Goal: Transaction & Acquisition: Purchase product/service

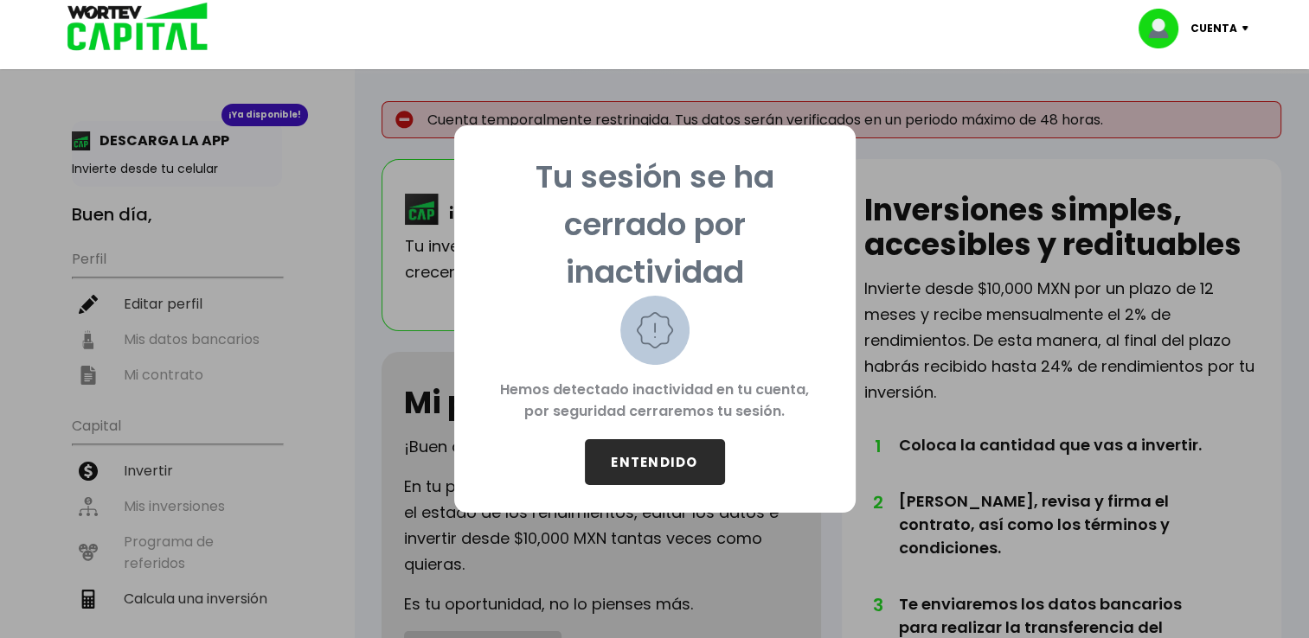
click at [643, 461] on button "ENTENDIDO" at bounding box center [655, 462] width 140 height 46
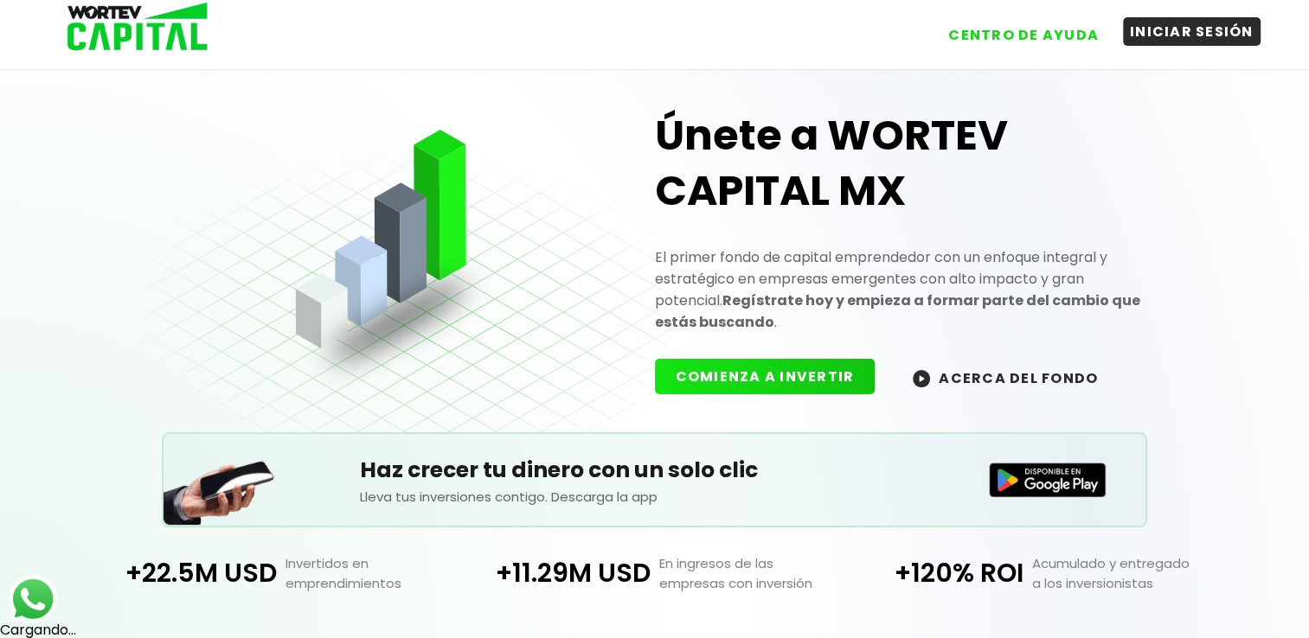
click at [1177, 31] on button "INICIAR SESIÓN" at bounding box center [1192, 31] width 138 height 29
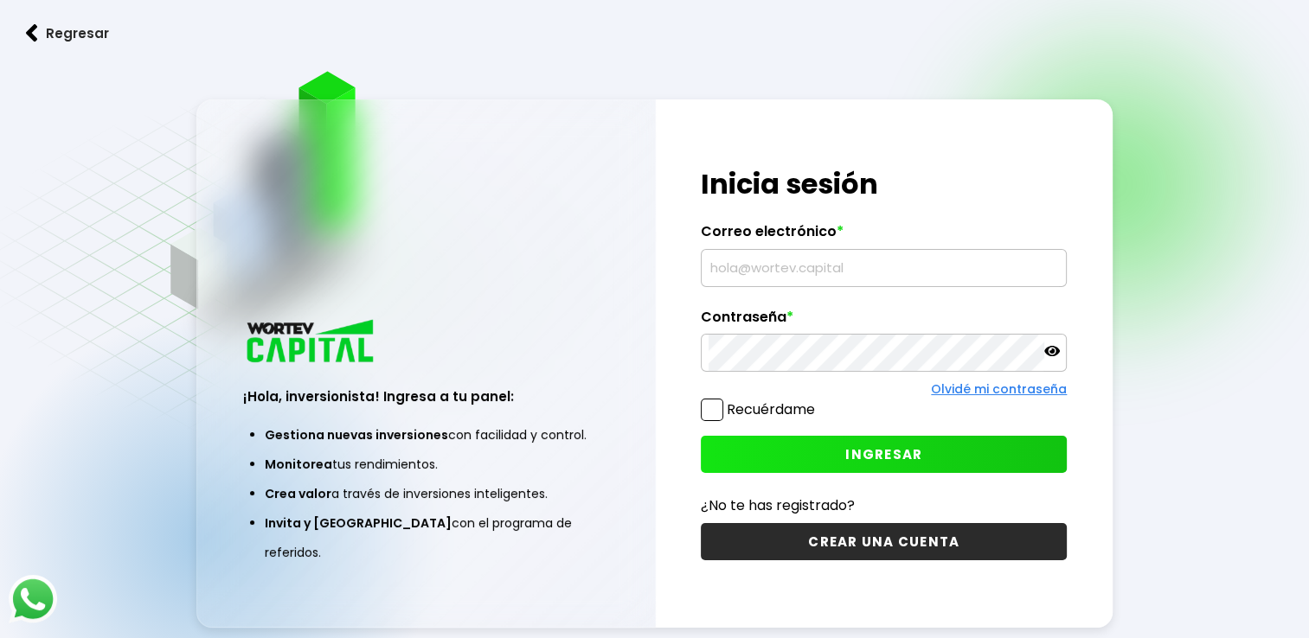
type input "[EMAIL_ADDRESS][DOMAIN_NAME]"
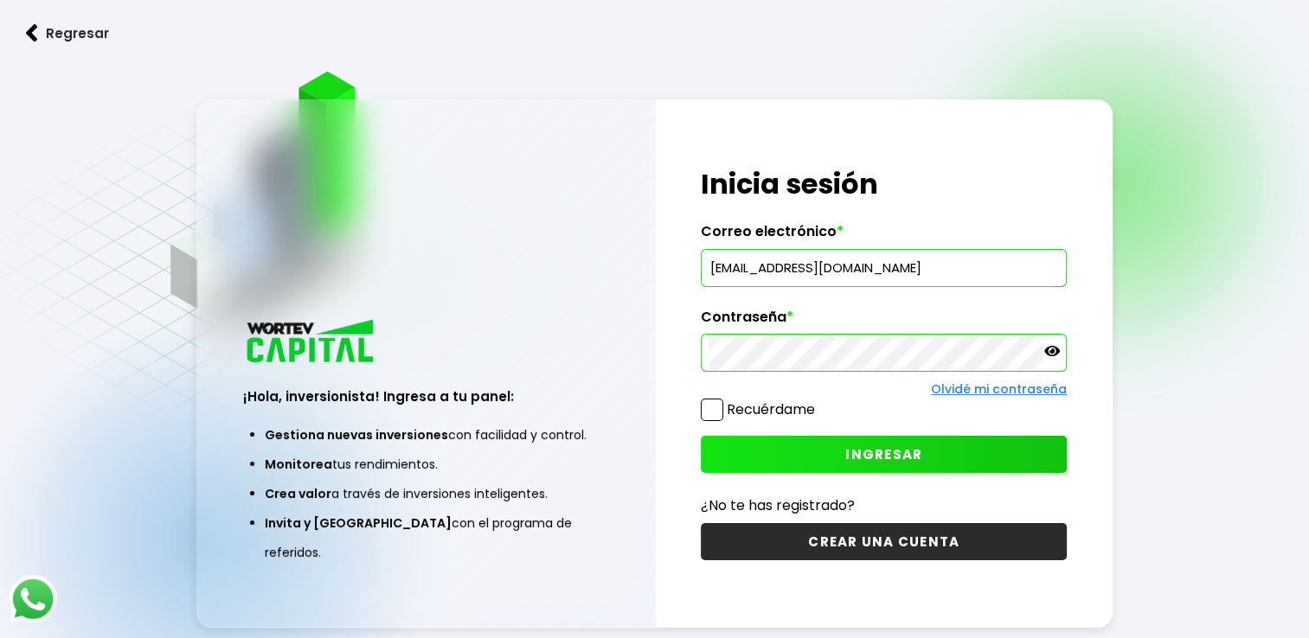
click at [775, 452] on button "INGRESAR" at bounding box center [884, 454] width 366 height 37
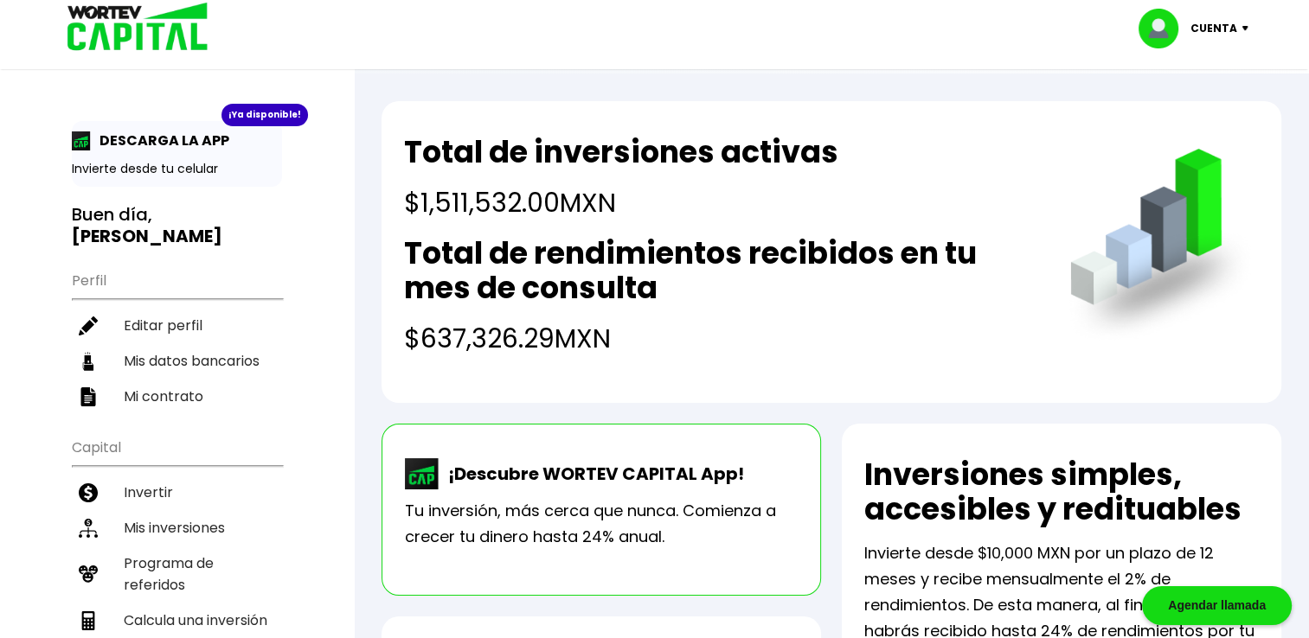
click at [252, 113] on div "¡Ya disponible!" at bounding box center [264, 115] width 87 height 22
click at [180, 142] on p "DESCARGA LA APP" at bounding box center [160, 141] width 138 height 22
drag, startPoint x: 164, startPoint y: 166, endPoint x: 73, endPoint y: 138, distance: 95.0
click at [73, 138] on div "¡Ya disponible! DESCARGA LA APP Invierte desde tu celular" at bounding box center [177, 154] width 210 height 66
click at [73, 138] on img at bounding box center [81, 141] width 19 height 19
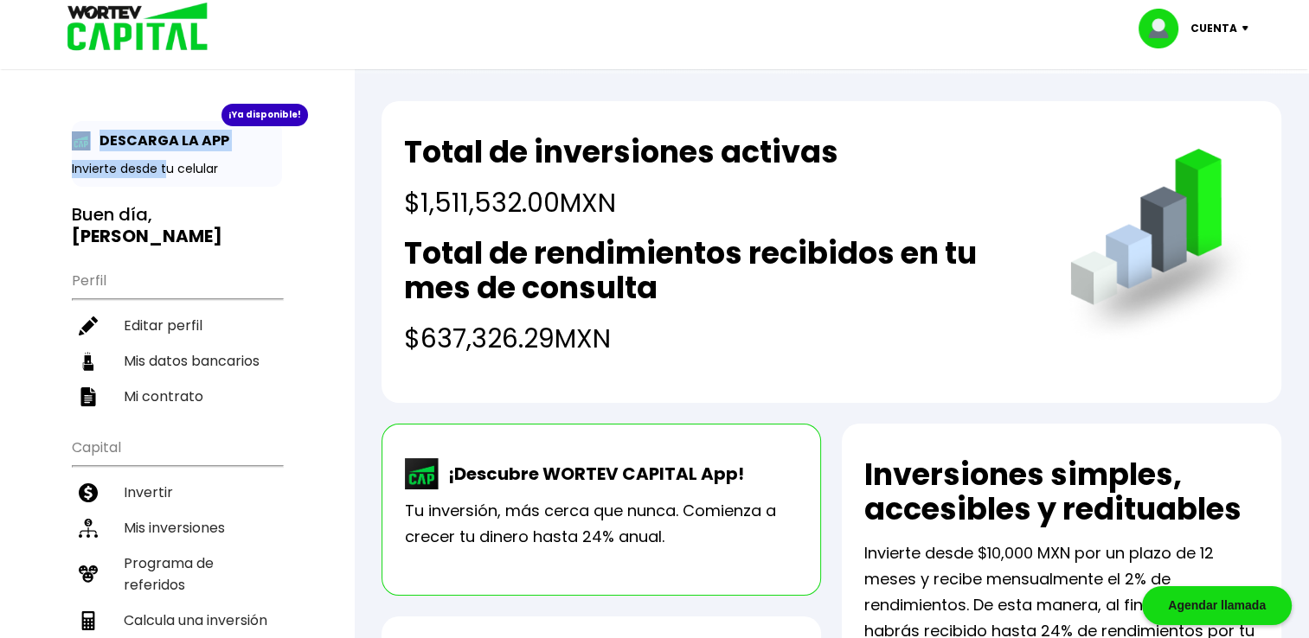
click at [80, 139] on img at bounding box center [81, 141] width 19 height 19
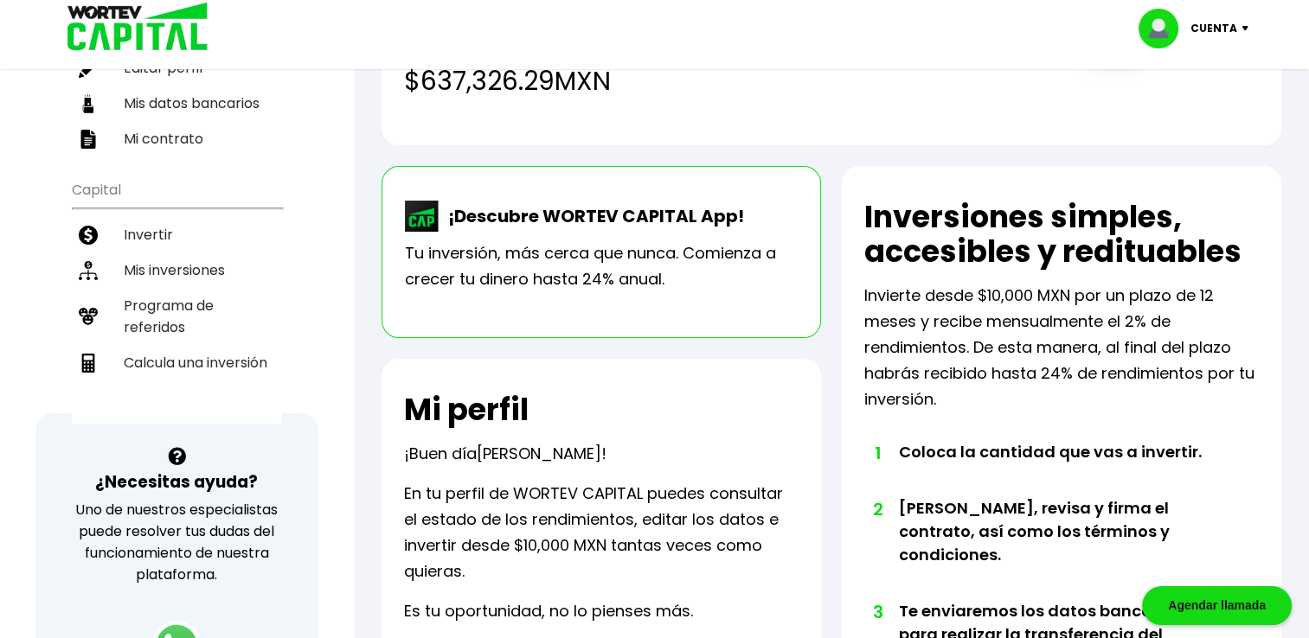
scroll to position [262, 0]
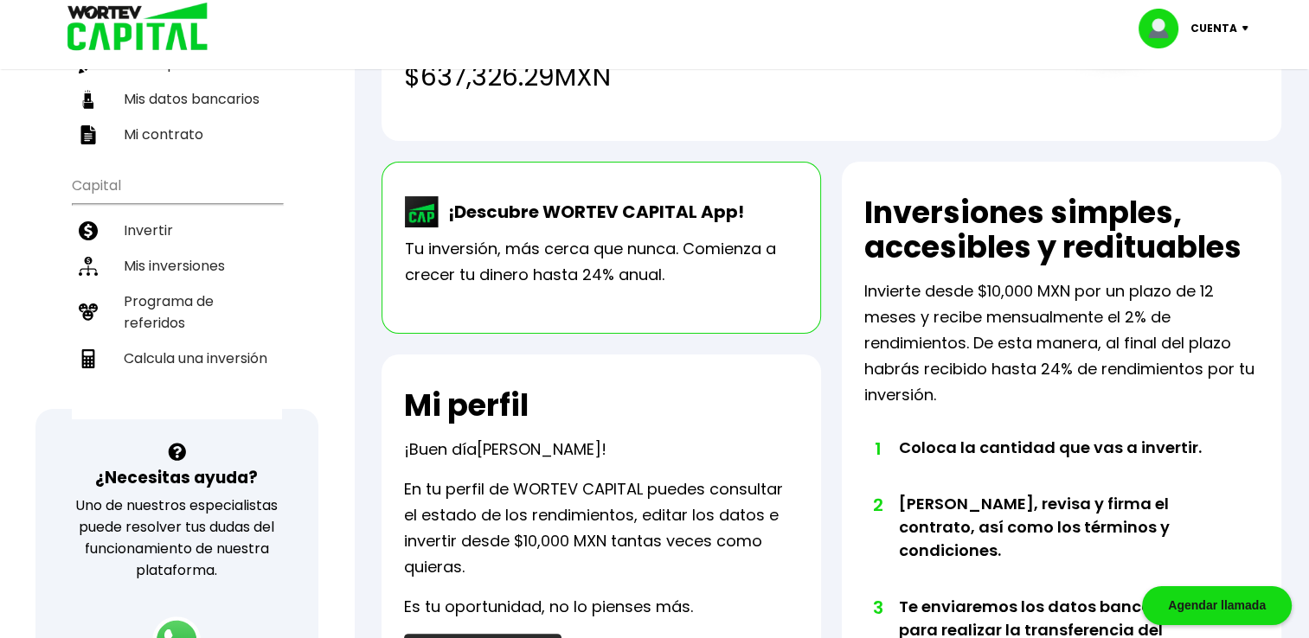
click at [651, 268] on p "Tu inversión, más cerca que nunca. Comienza a crecer tu dinero hasta 24% anual." at bounding box center [601, 262] width 393 height 52
click at [425, 213] on img at bounding box center [422, 211] width 35 height 31
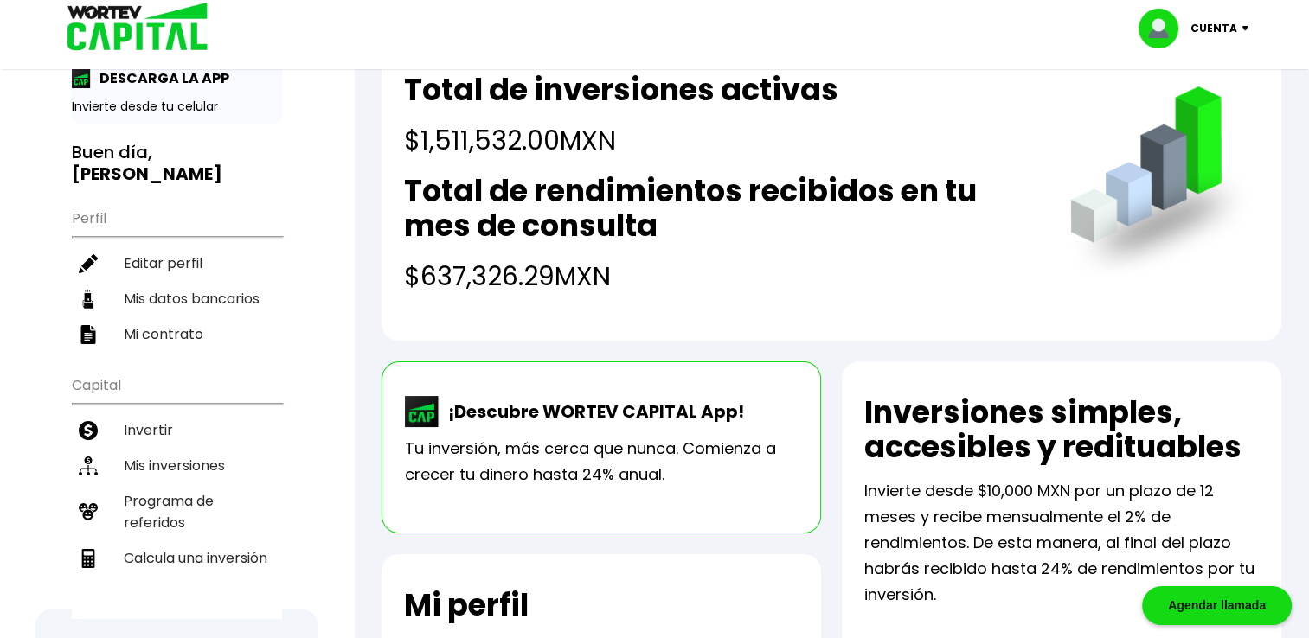
scroll to position [37, 0]
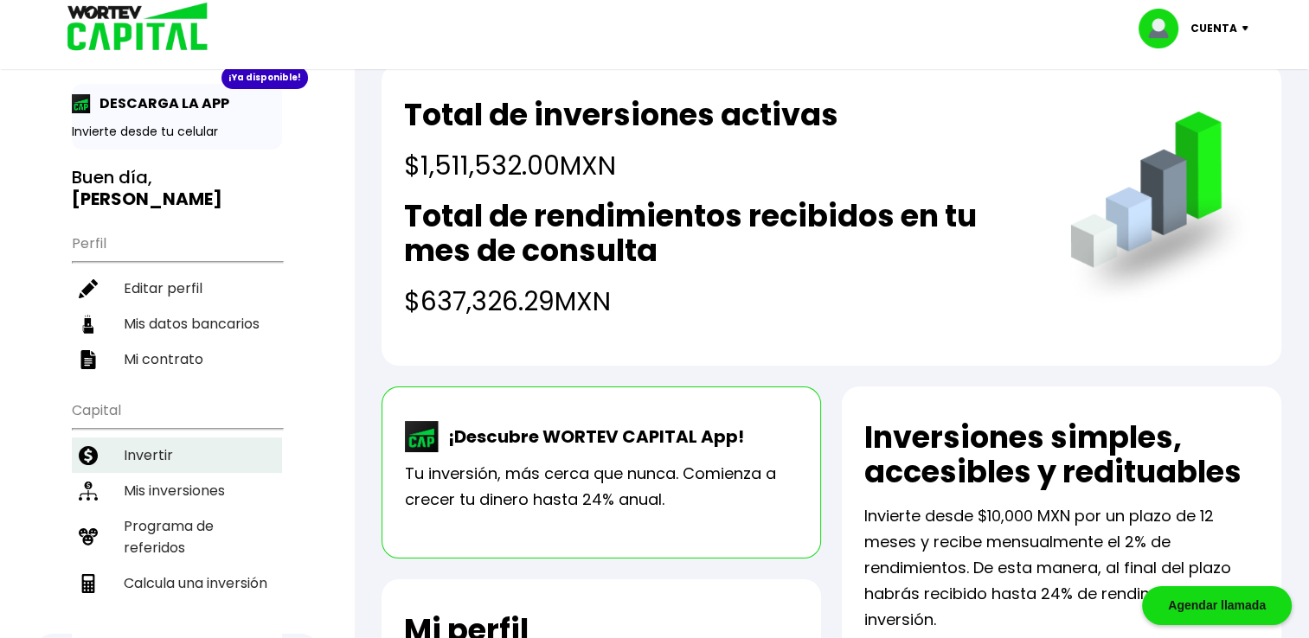
click at [141, 447] on li "Invertir" at bounding box center [177, 455] width 210 height 35
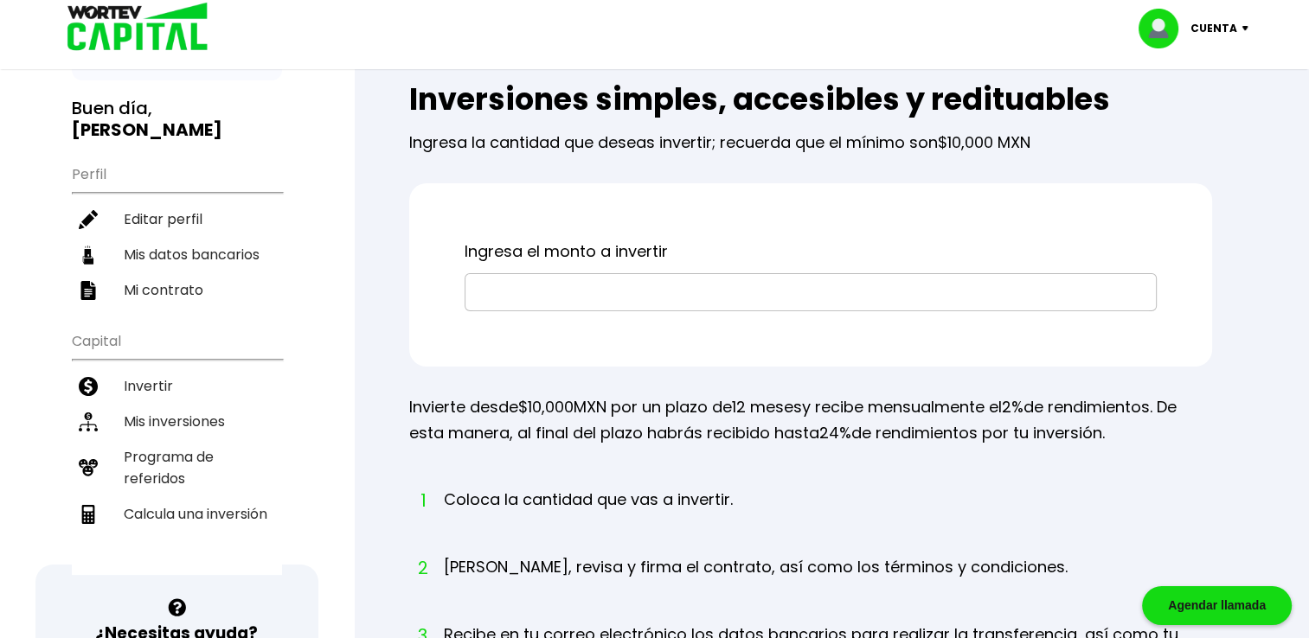
scroll to position [89, 0]
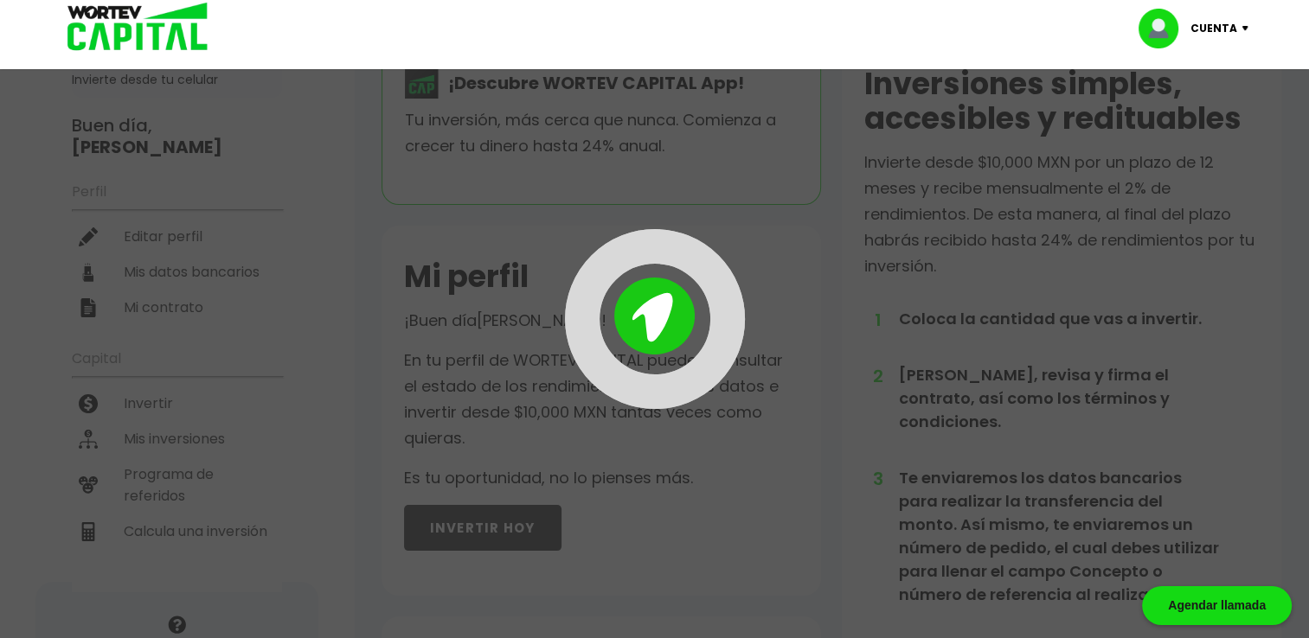
scroll to position [37, 0]
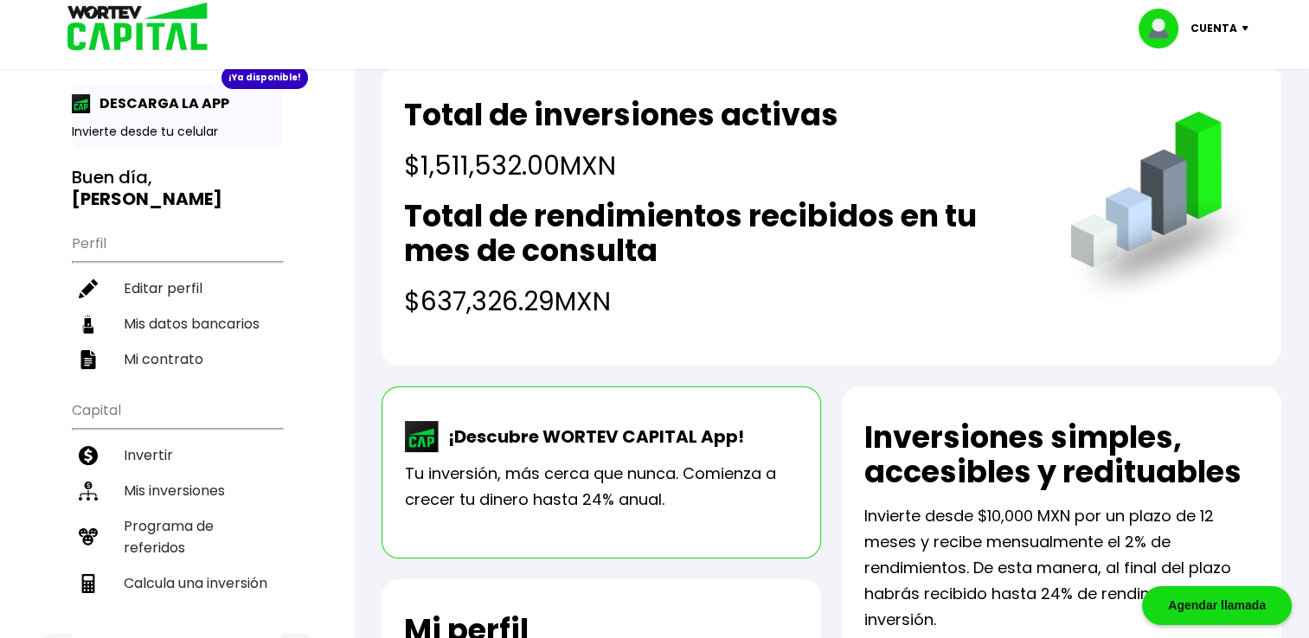
click at [252, 75] on div "¡Ya disponible!" at bounding box center [264, 78] width 87 height 22
click at [158, 107] on p "DESCARGA LA APP" at bounding box center [160, 104] width 138 height 22
click at [138, 132] on p "Invierte desde tu celular" at bounding box center [177, 132] width 210 height 18
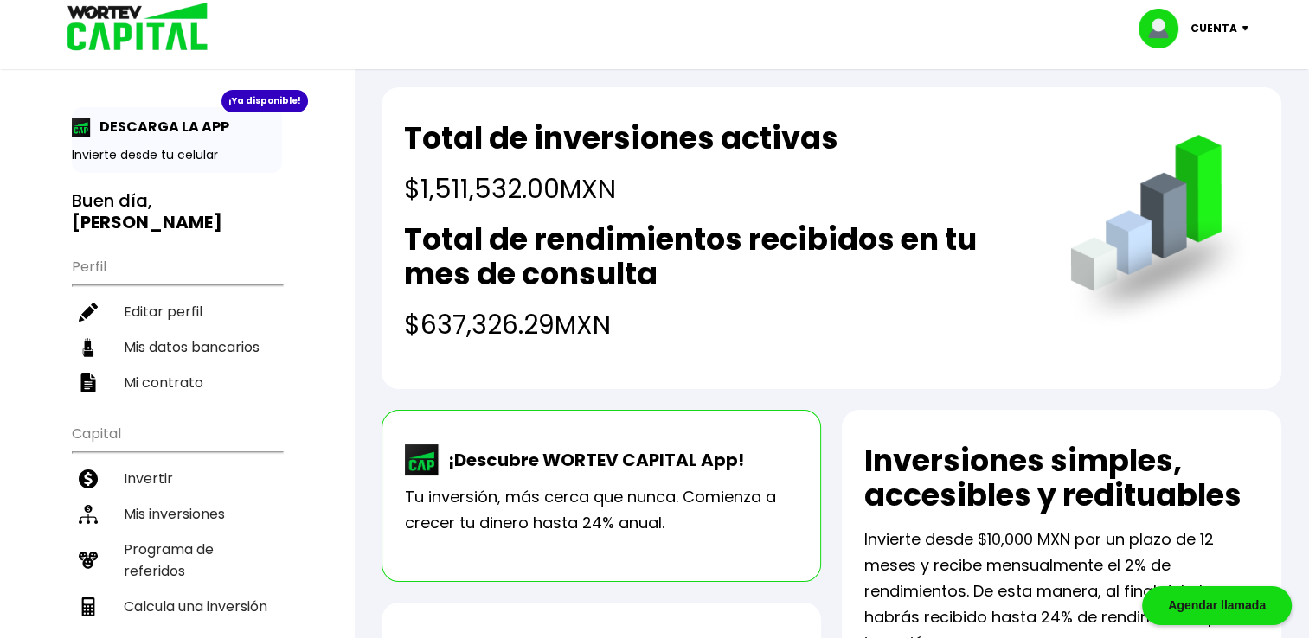
scroll to position [7, 0]
